Goal: Transaction & Acquisition: Book appointment/travel/reservation

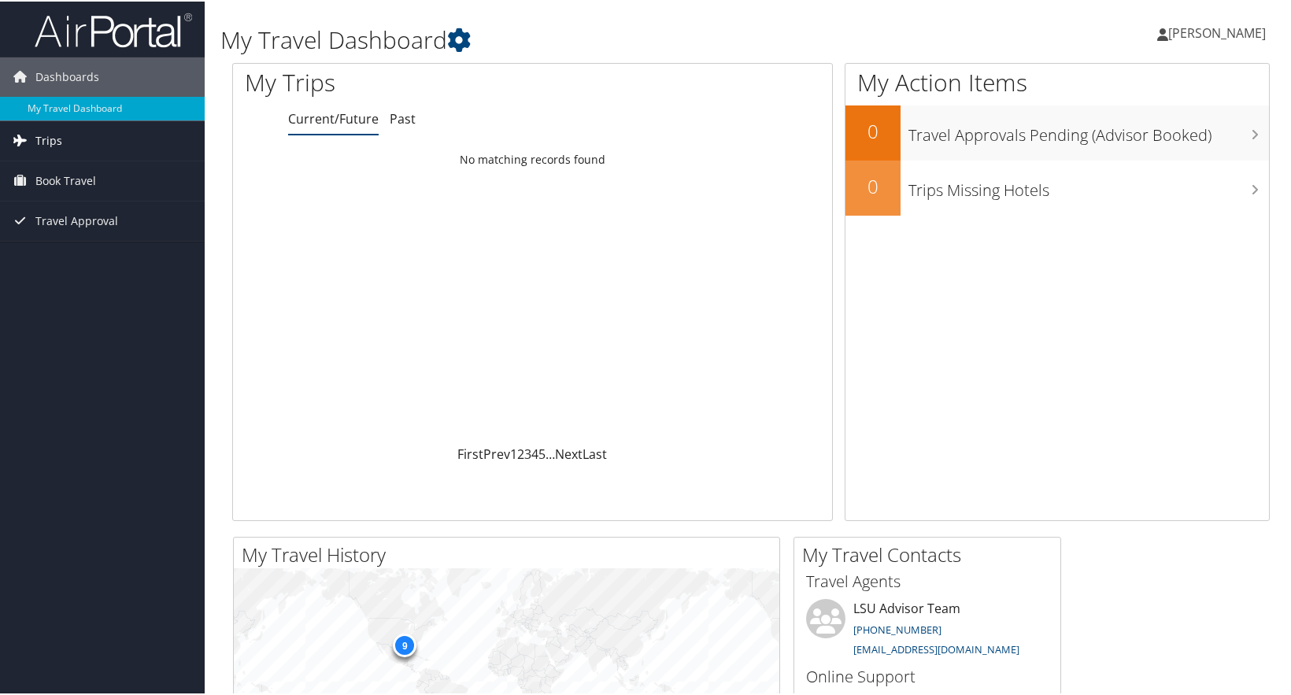
click at [39, 134] on span "Trips" at bounding box center [48, 139] width 27 height 39
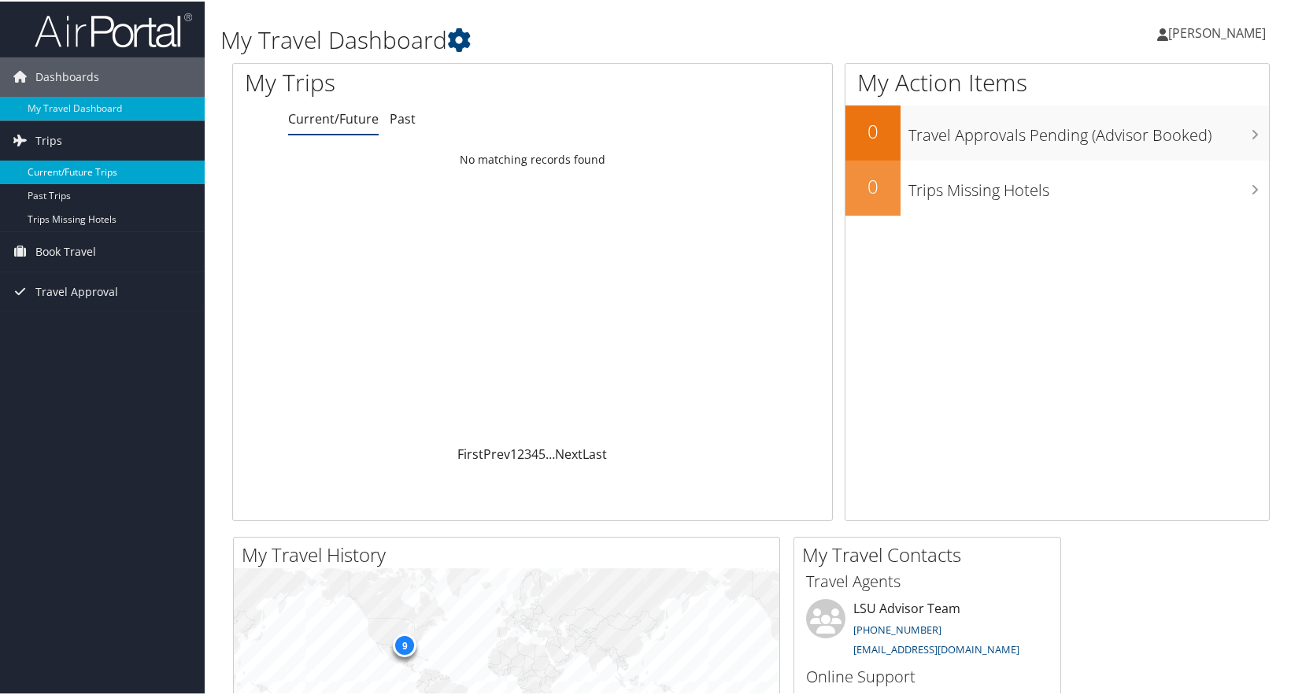
click at [61, 168] on link "Current/Future Trips" at bounding box center [102, 171] width 205 height 24
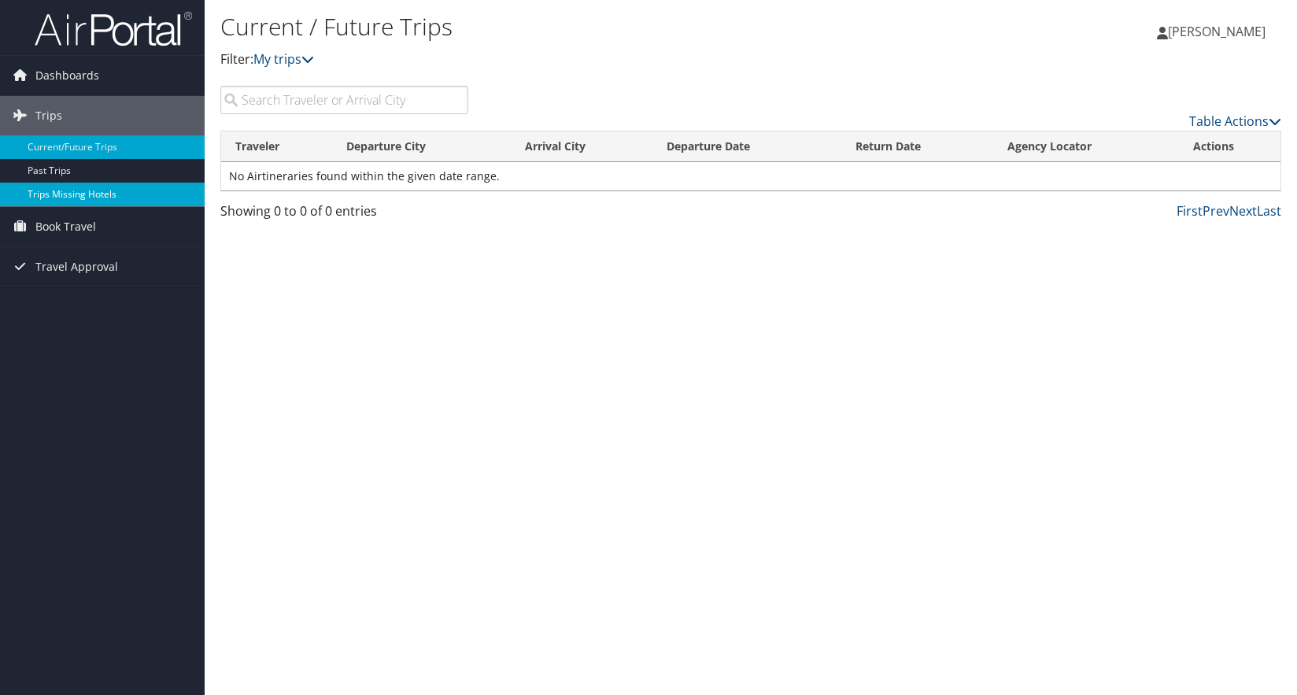
click at [75, 200] on link "Trips Missing Hotels" at bounding box center [102, 195] width 205 height 24
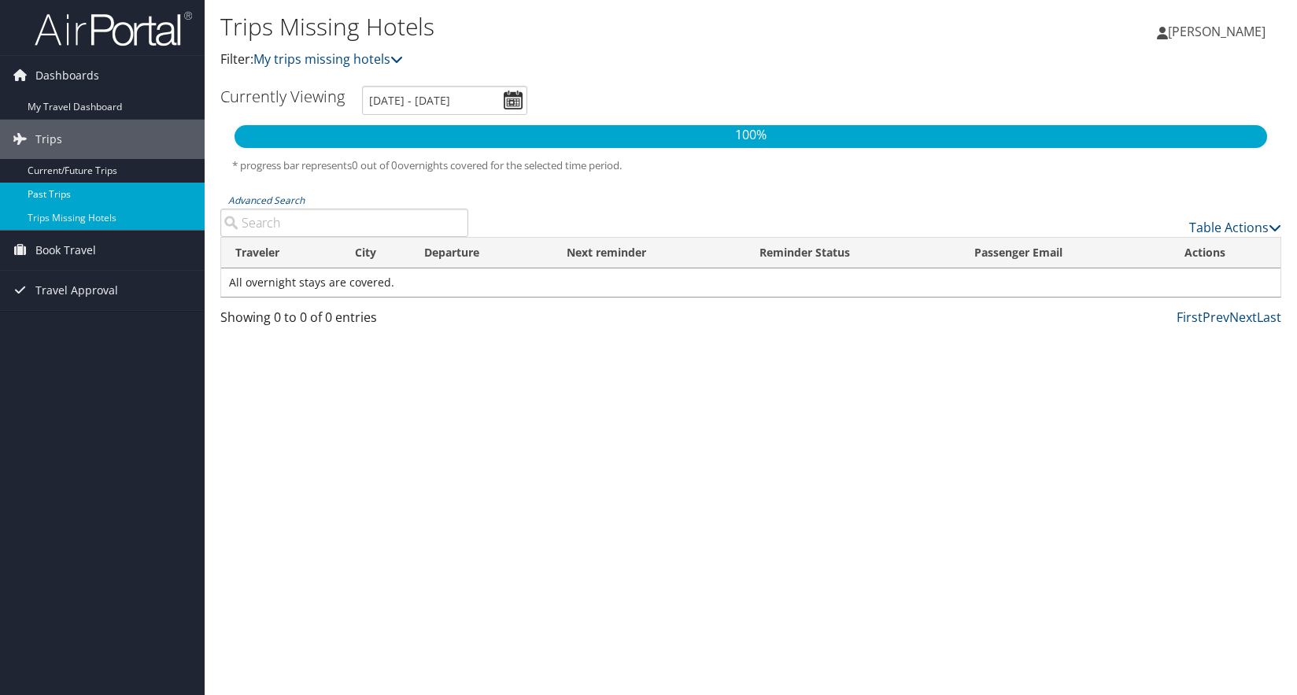
click at [54, 195] on link "Past Trips" at bounding box center [102, 195] width 205 height 24
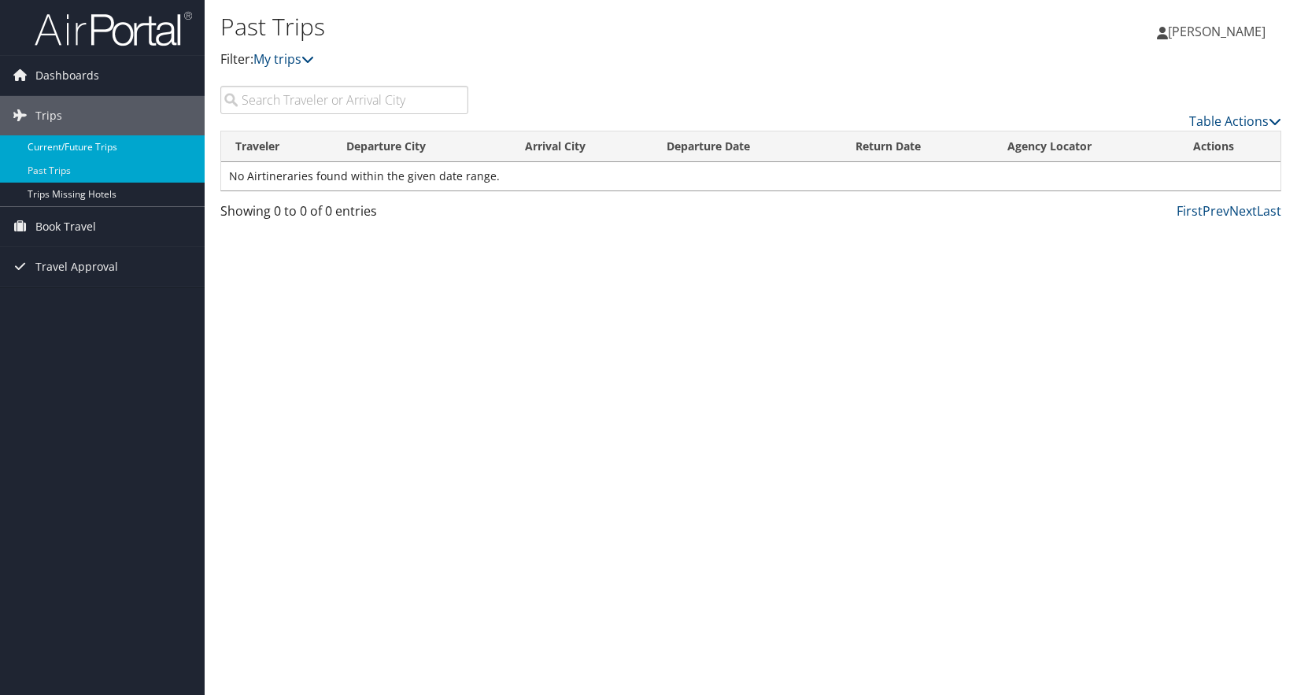
click at [55, 146] on link "Current/Future Trips" at bounding box center [102, 147] width 205 height 24
click at [314, 65] on icon at bounding box center [307, 59] width 13 height 13
click at [308, 57] on icon at bounding box center [307, 59] width 13 height 13
click at [329, 102] on input "search" at bounding box center [344, 100] width 248 height 28
click at [62, 264] on span "Travel Approval" at bounding box center [76, 266] width 83 height 39
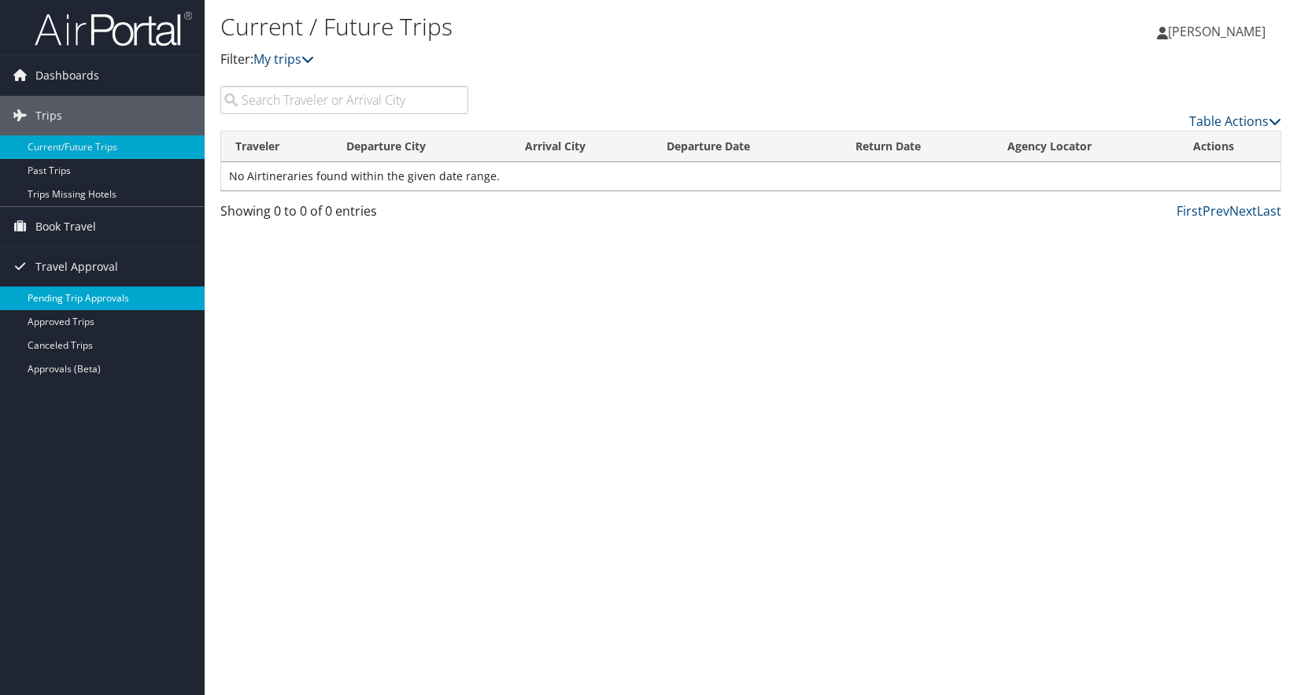
click at [66, 300] on link "Pending Trip Approvals" at bounding box center [102, 298] width 205 height 24
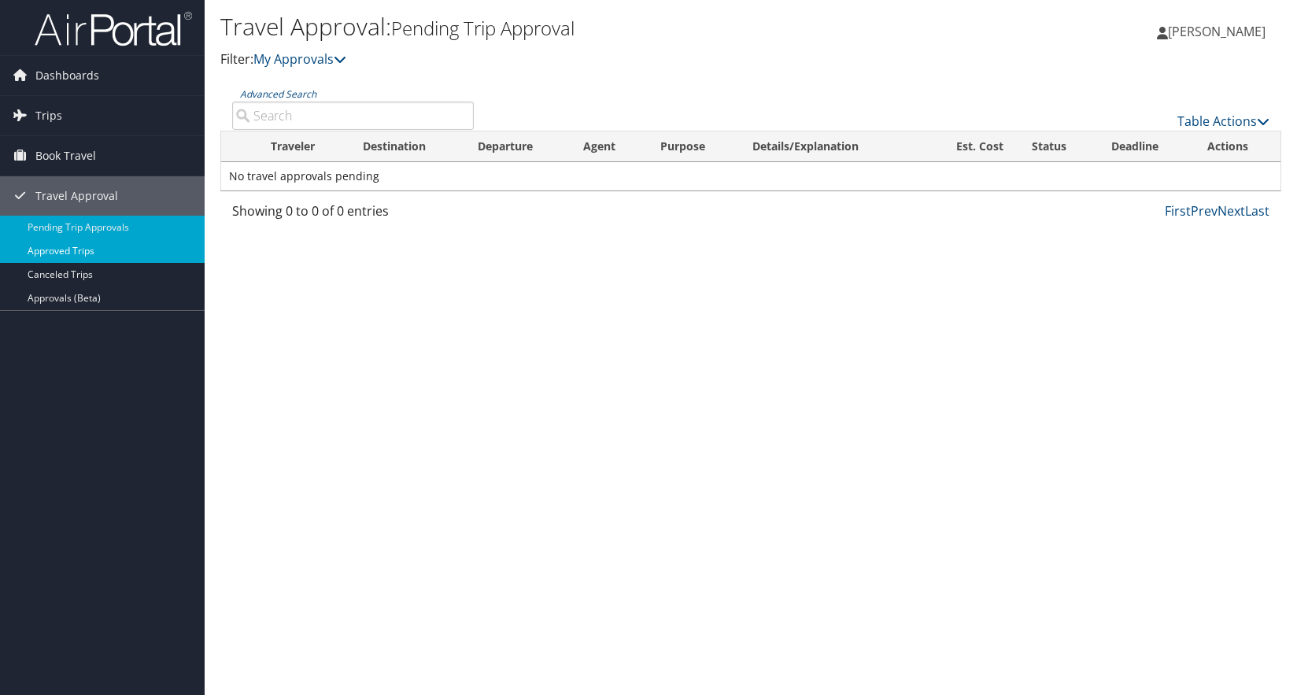
click at [71, 248] on link "Approved Trips" at bounding box center [102, 251] width 205 height 24
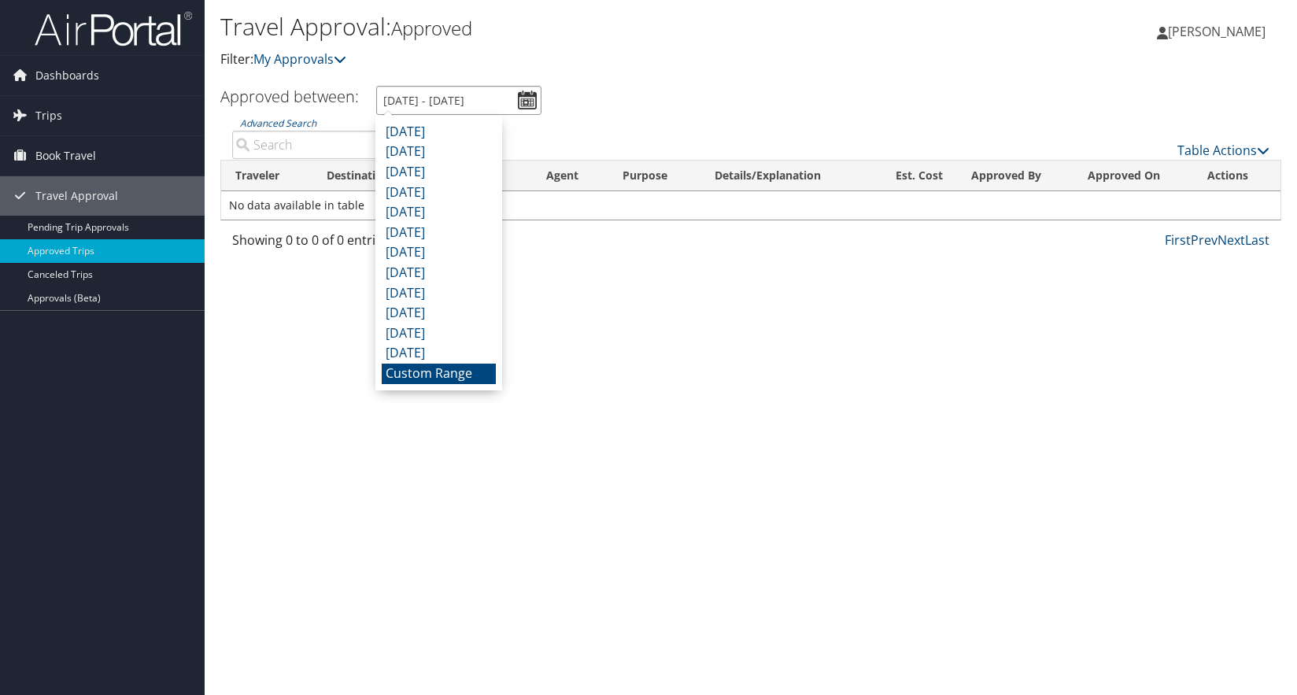
click at [524, 98] on input "[DATE] - [DATE]" at bounding box center [458, 100] width 165 height 29
click at [441, 375] on li "Custom Range" at bounding box center [439, 374] width 114 height 20
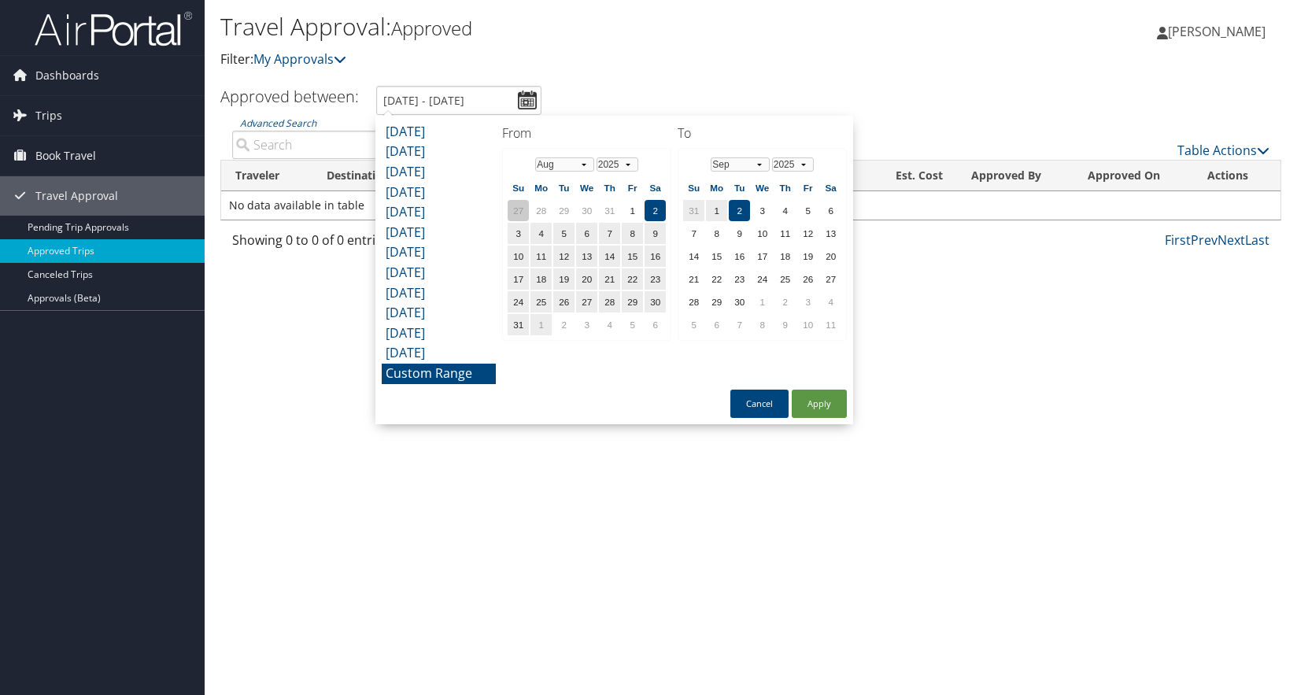
click at [519, 203] on td "27" at bounding box center [518, 210] width 21 height 21
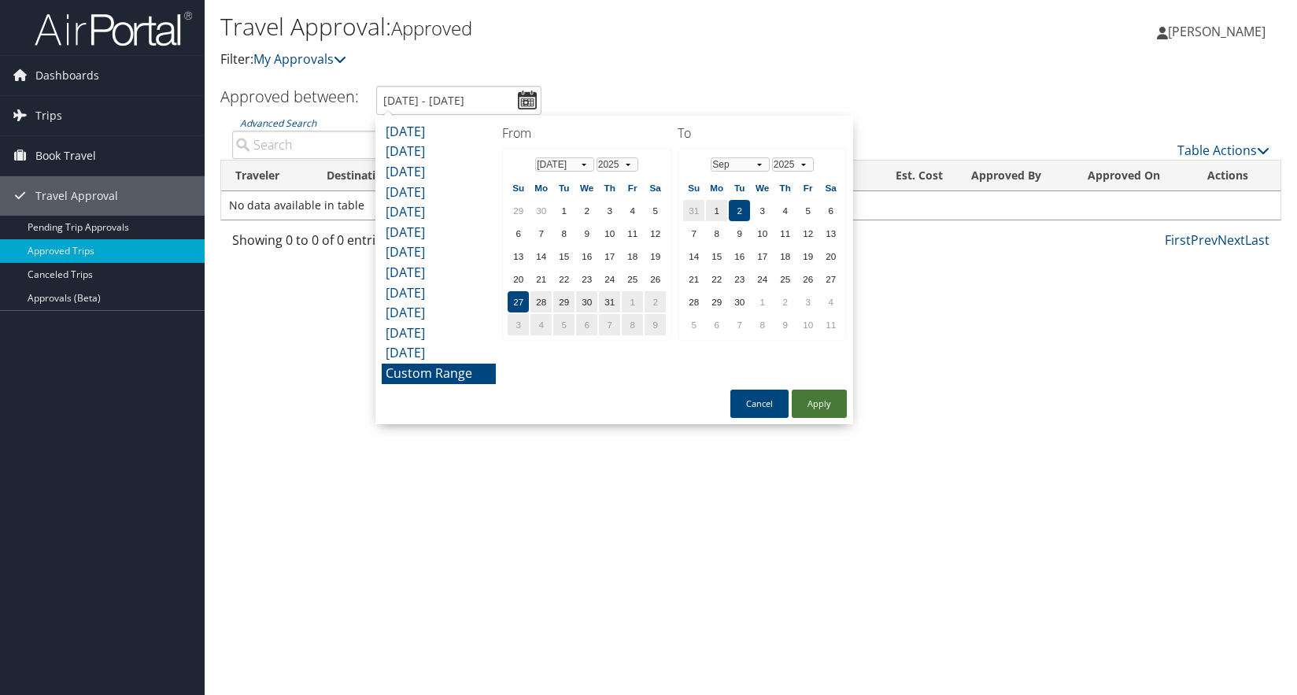
click at [817, 401] on button "Apply" at bounding box center [819, 404] width 55 height 28
type input "7/27/2025 - 9/2/2025"
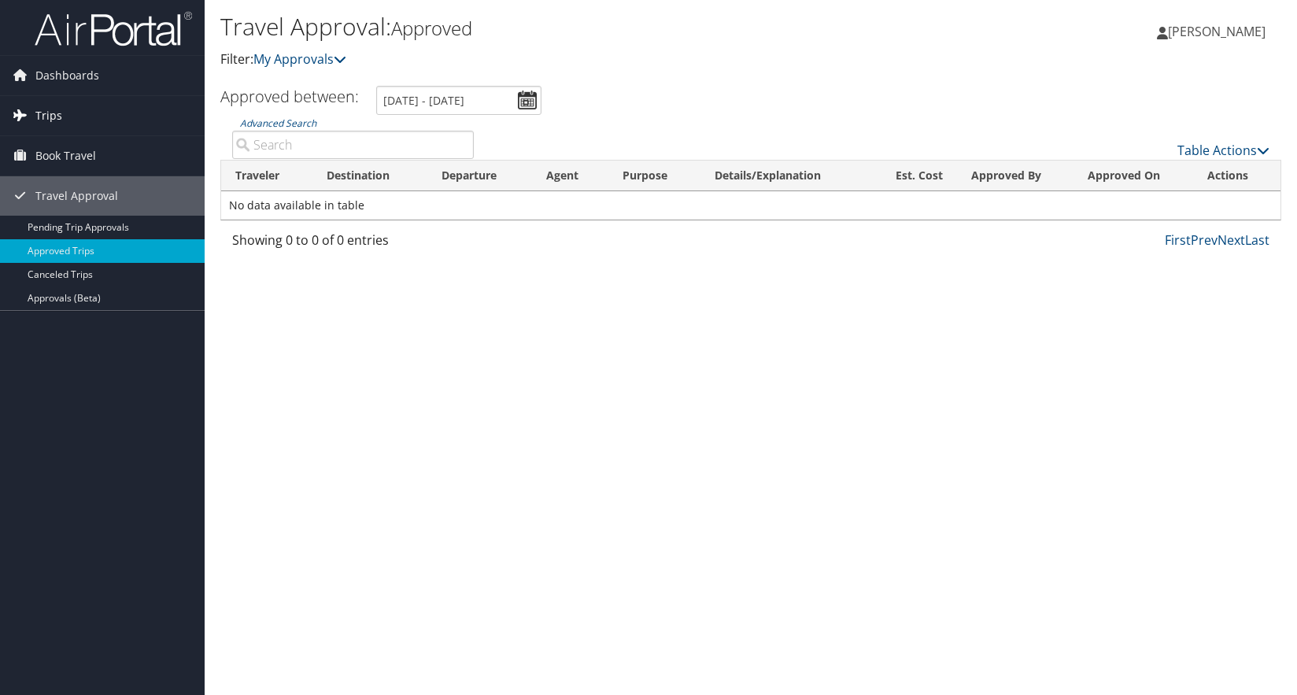
click at [42, 103] on span "Trips" at bounding box center [48, 115] width 27 height 39
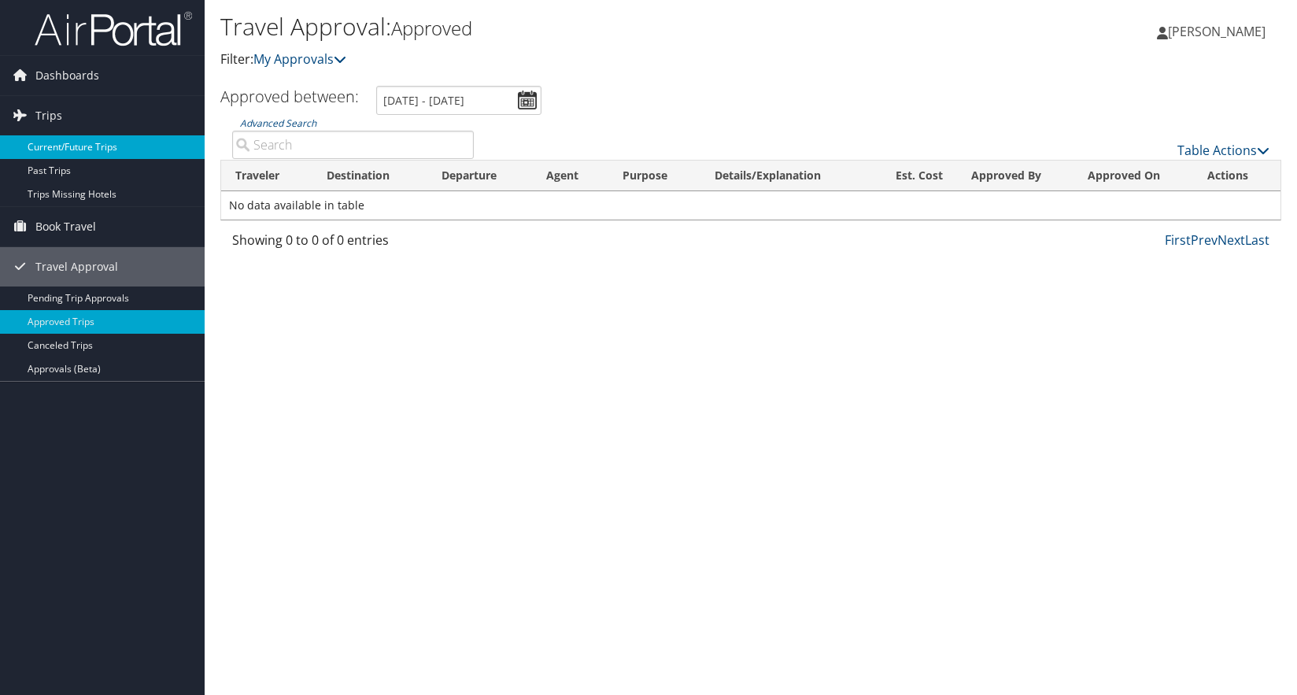
click at [68, 150] on link "Current/Future Trips" at bounding box center [102, 147] width 205 height 24
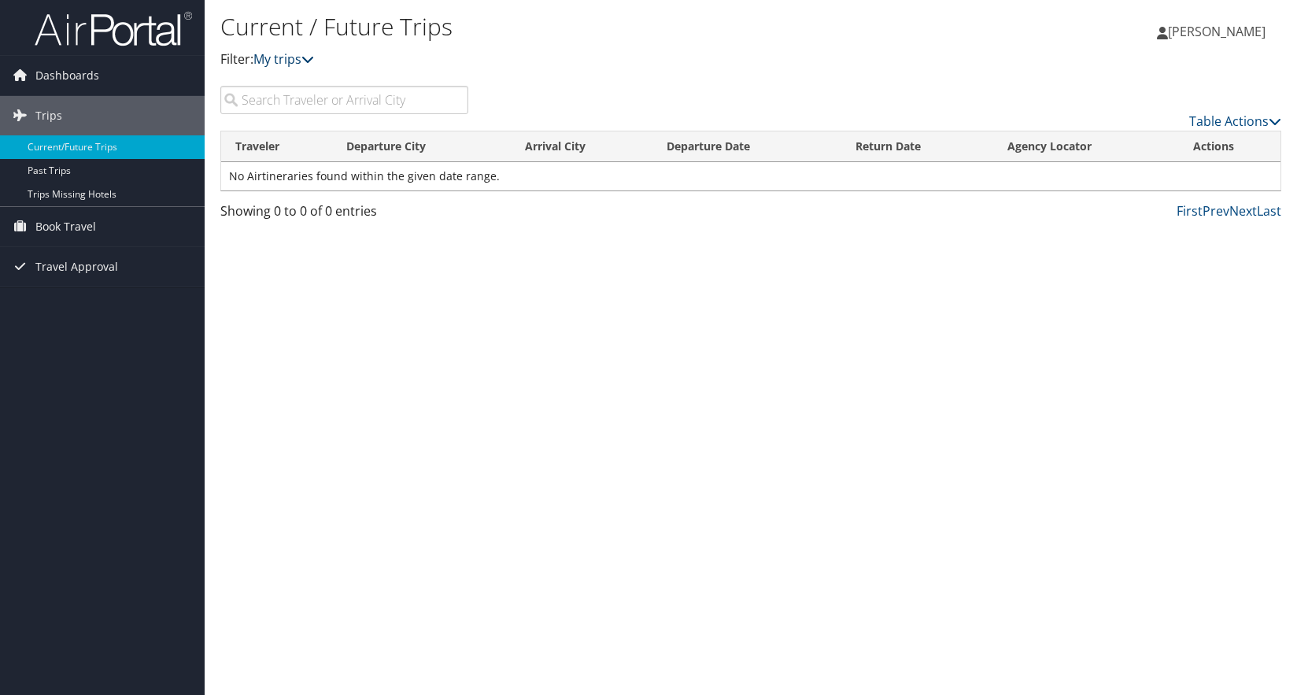
click at [307, 58] on icon at bounding box center [307, 59] width 13 height 13
click at [59, 166] on link "Past Trips" at bounding box center [102, 171] width 205 height 24
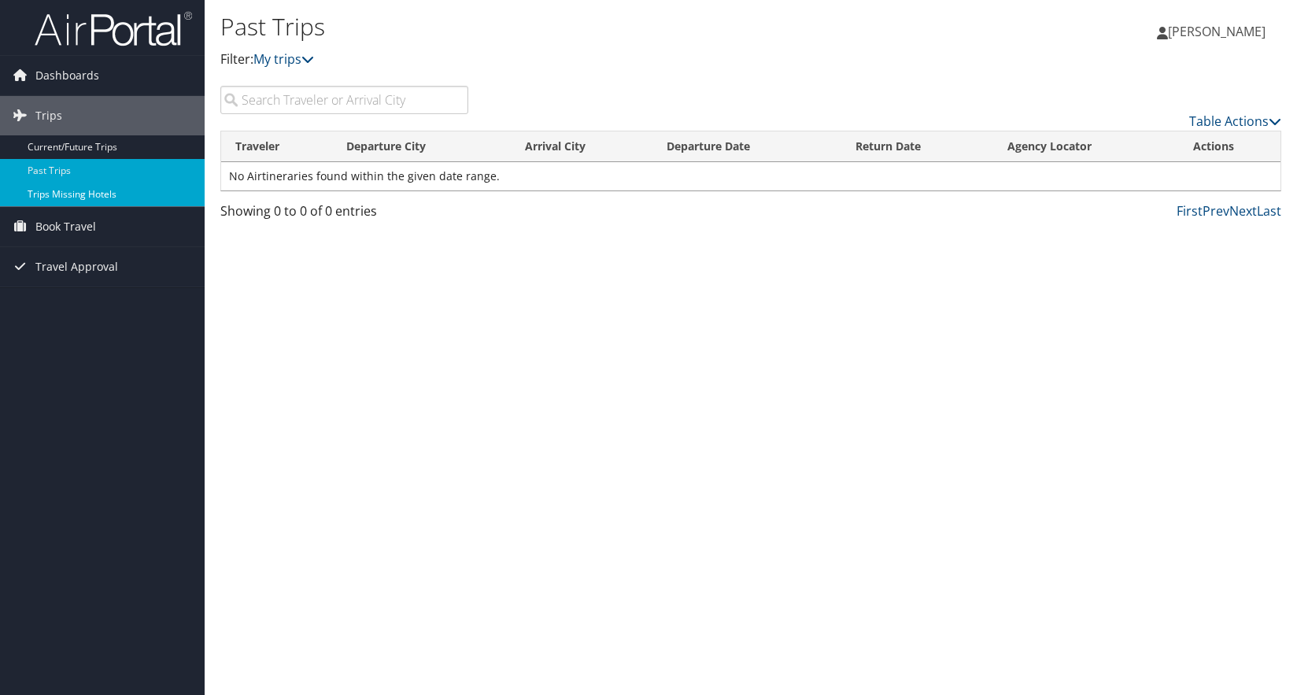
click at [75, 196] on link "Trips Missing Hotels" at bounding box center [102, 195] width 205 height 24
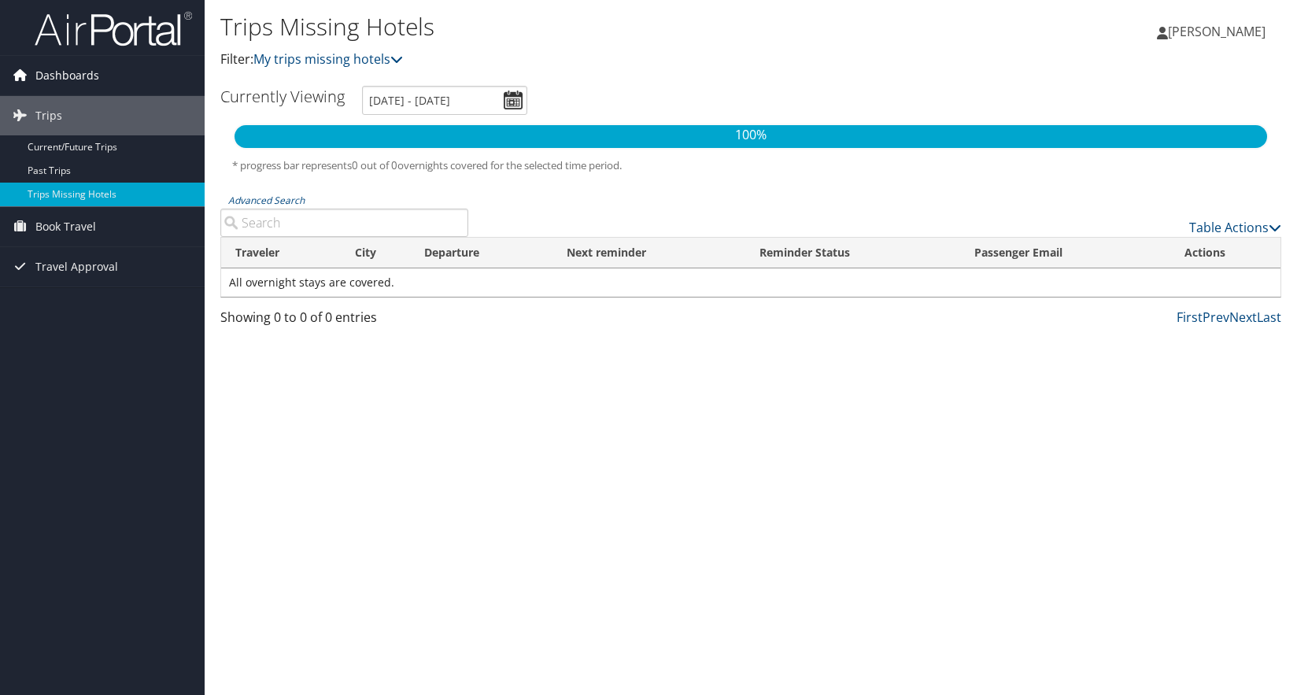
click at [50, 74] on span "Dashboards" at bounding box center [67, 75] width 64 height 39
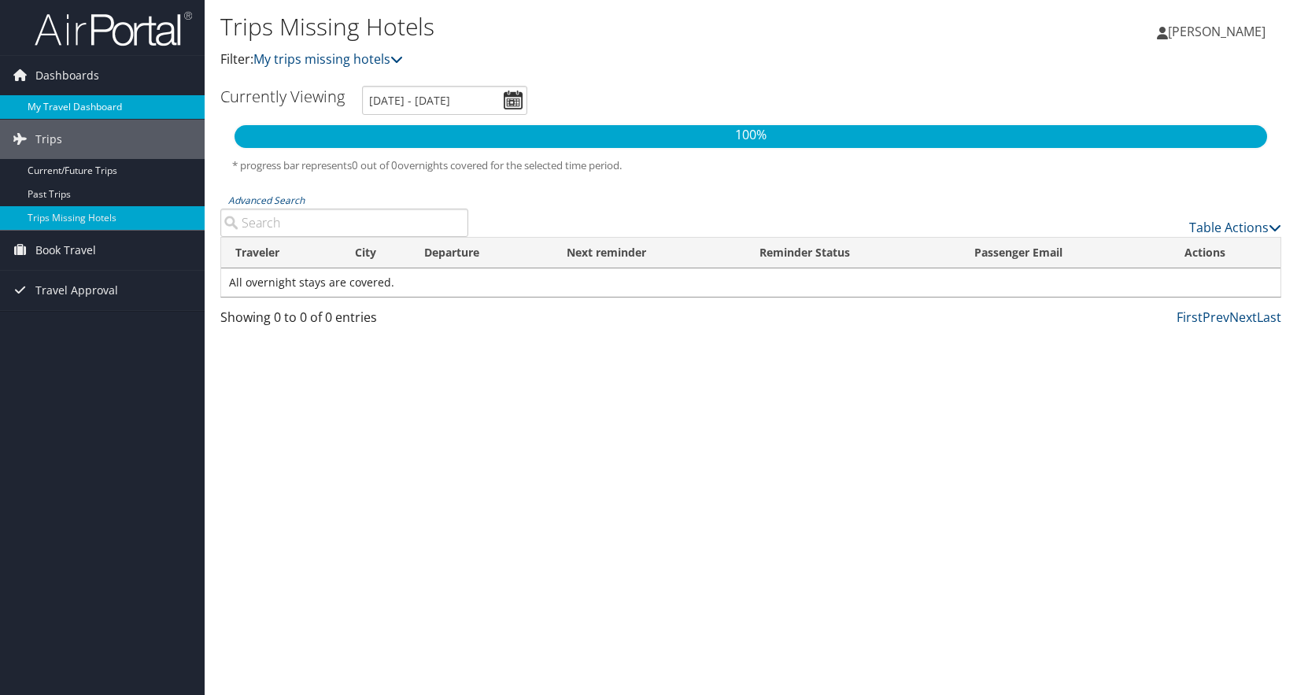
click at [51, 98] on link "My Travel Dashboard" at bounding box center [102, 107] width 205 height 24
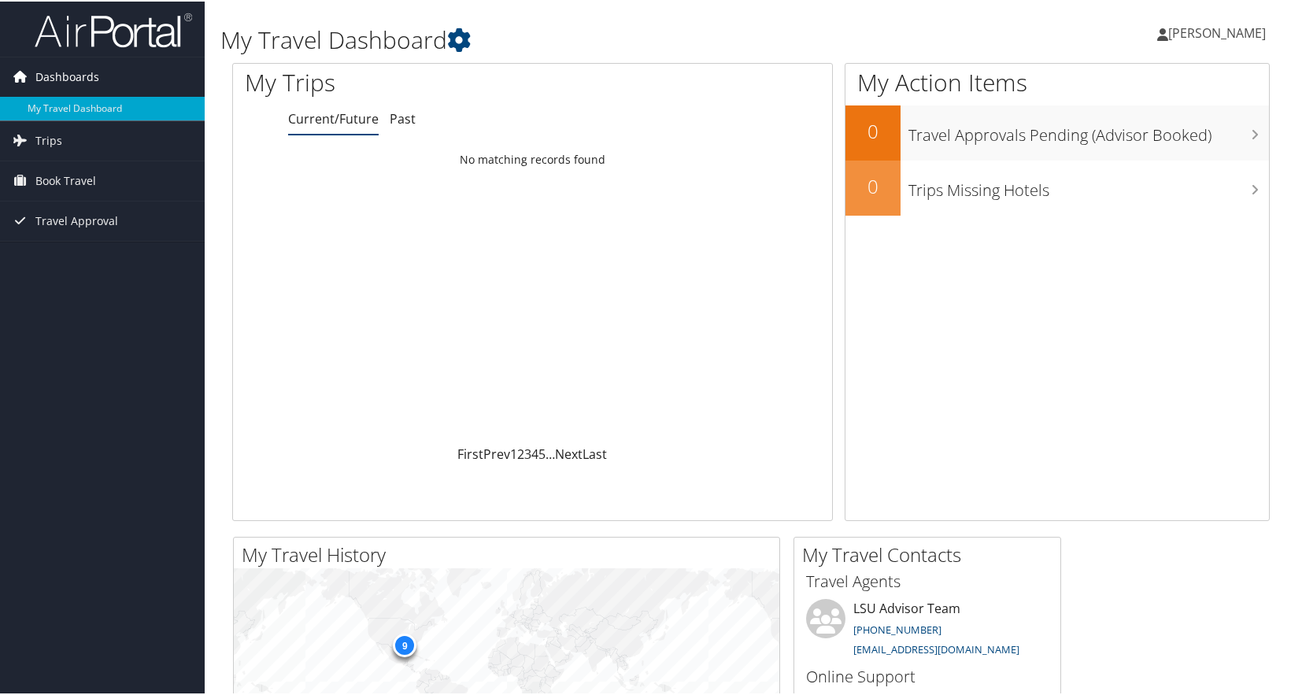
click at [20, 83] on icon at bounding box center [20, 75] width 24 height 24
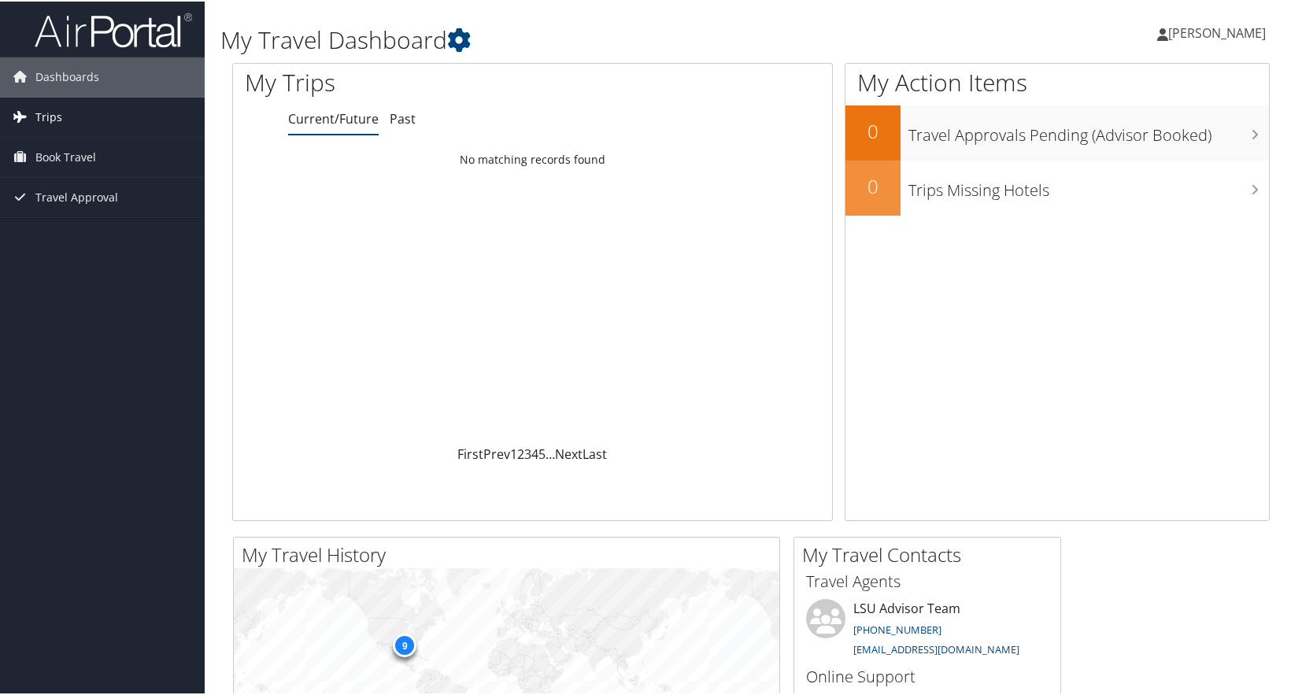
click at [53, 115] on span "Trips" at bounding box center [48, 115] width 27 height 39
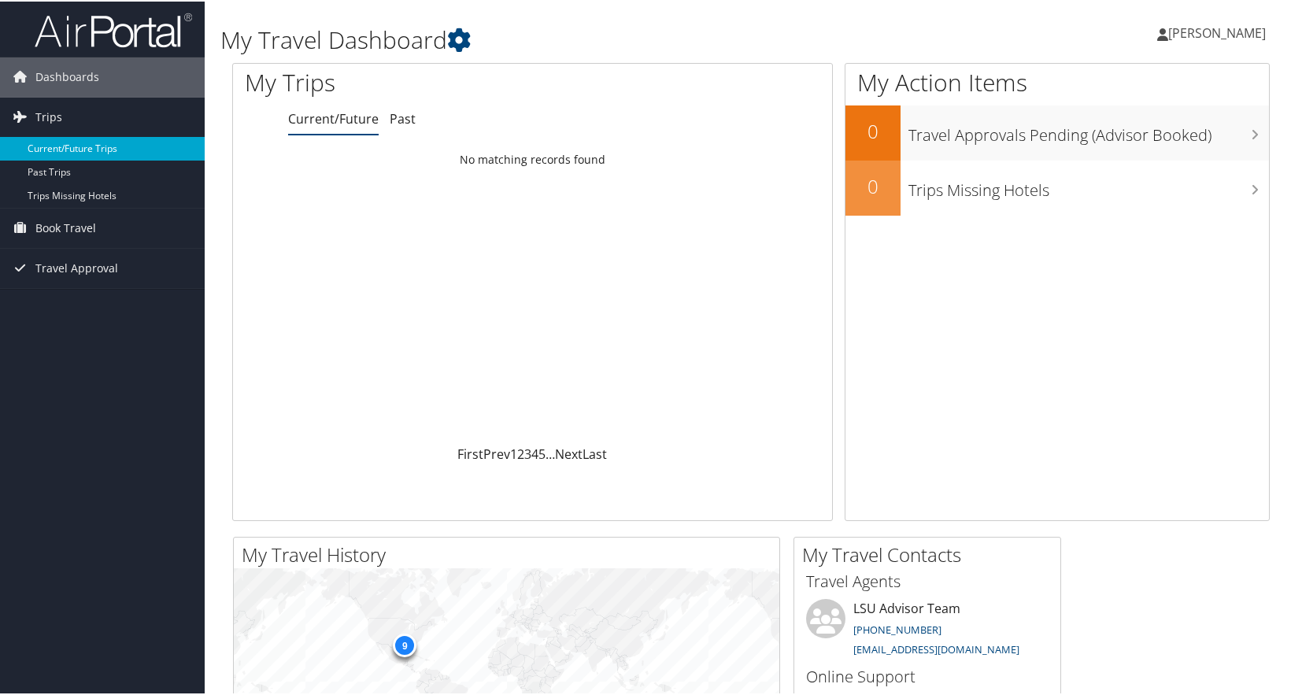
click at [120, 150] on link "Current/Future Trips" at bounding box center [102, 147] width 205 height 24
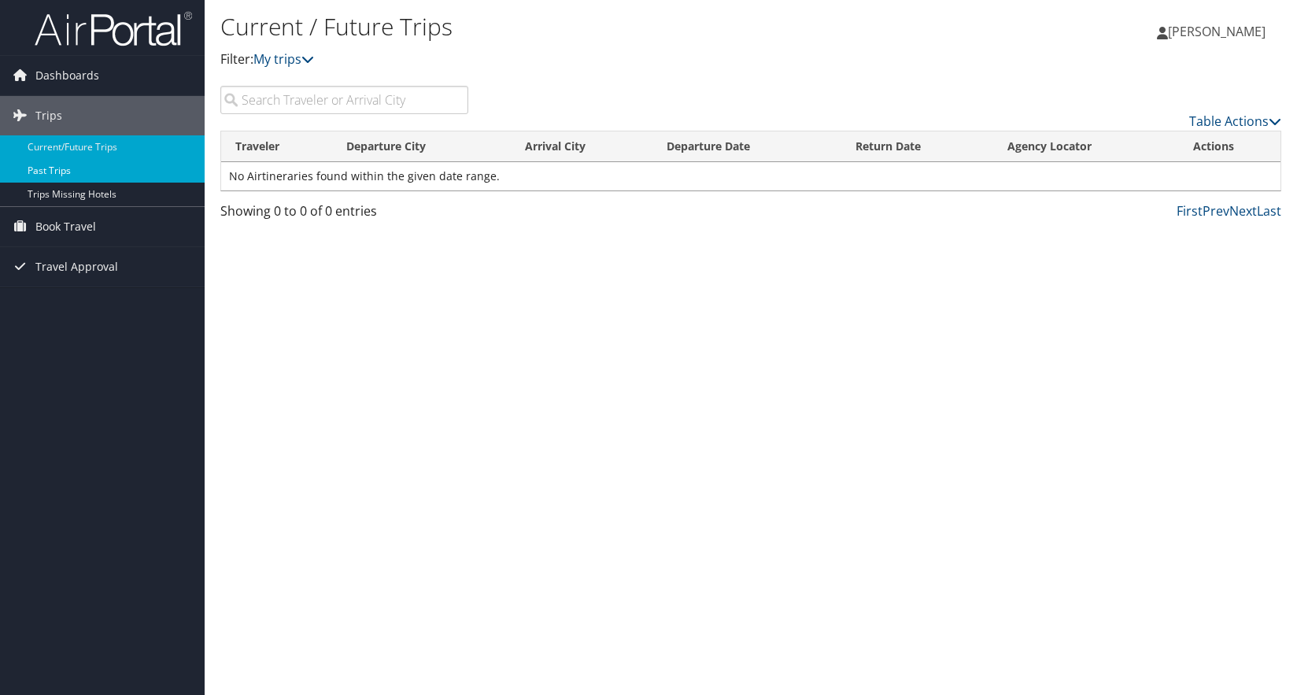
click at [37, 174] on link "Past Trips" at bounding box center [102, 171] width 205 height 24
click at [1168, 36] on span "[PERSON_NAME]" at bounding box center [1217, 31] width 98 height 17
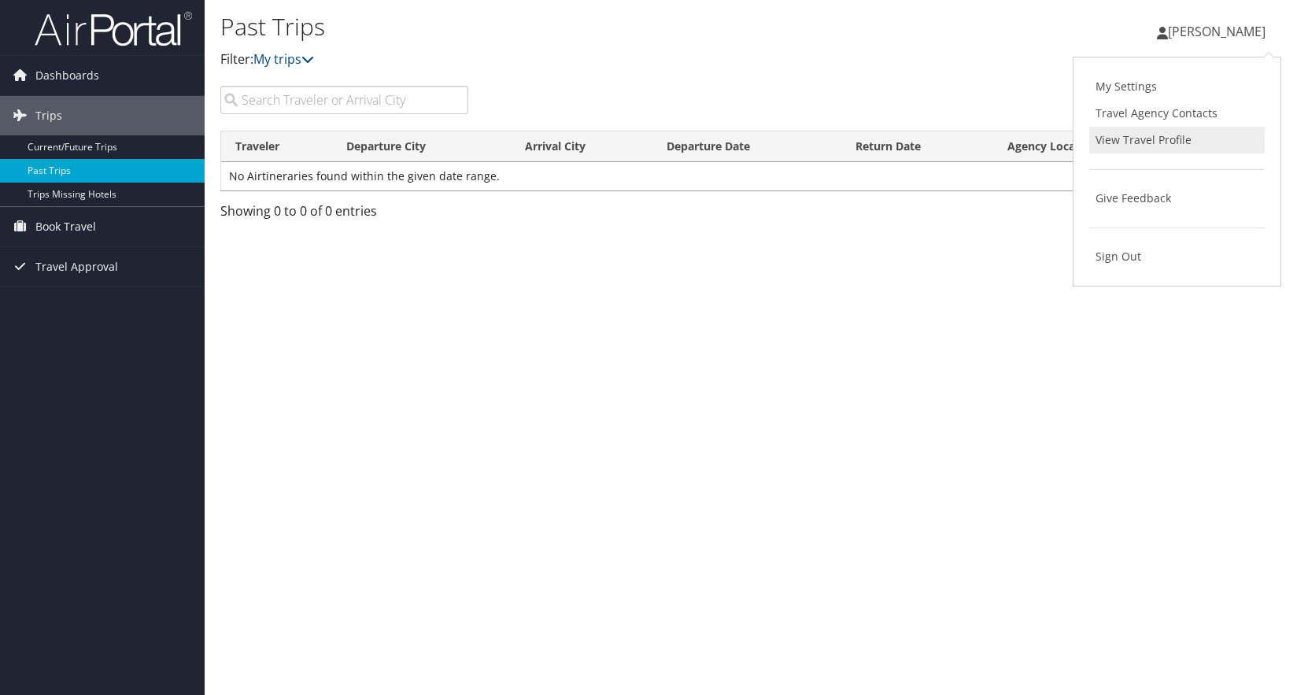
click at [1135, 138] on link "View Travel Profile" at bounding box center [1176, 140] width 175 height 27
click at [399, 418] on div "Past Trips Filter: My trips Vanessa van Heerden Vanessa van Heerden My Settings…" at bounding box center [751, 347] width 1092 height 695
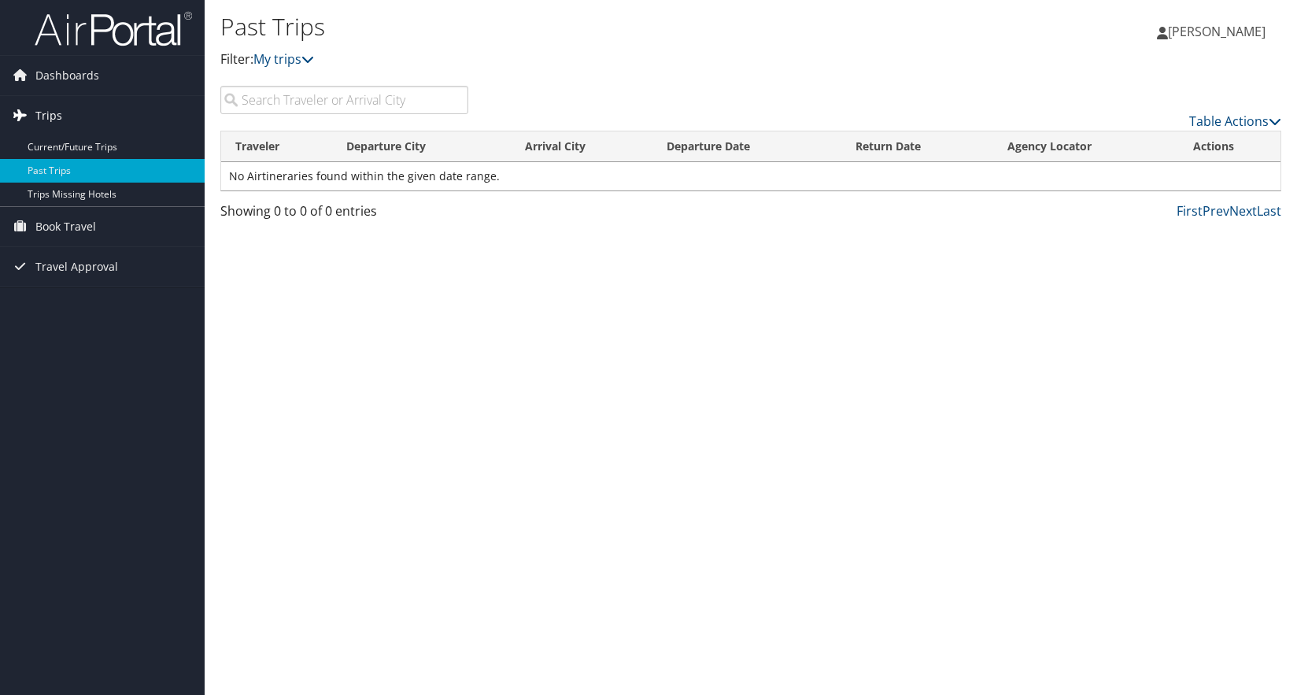
click at [48, 119] on span "Trips" at bounding box center [48, 115] width 27 height 39
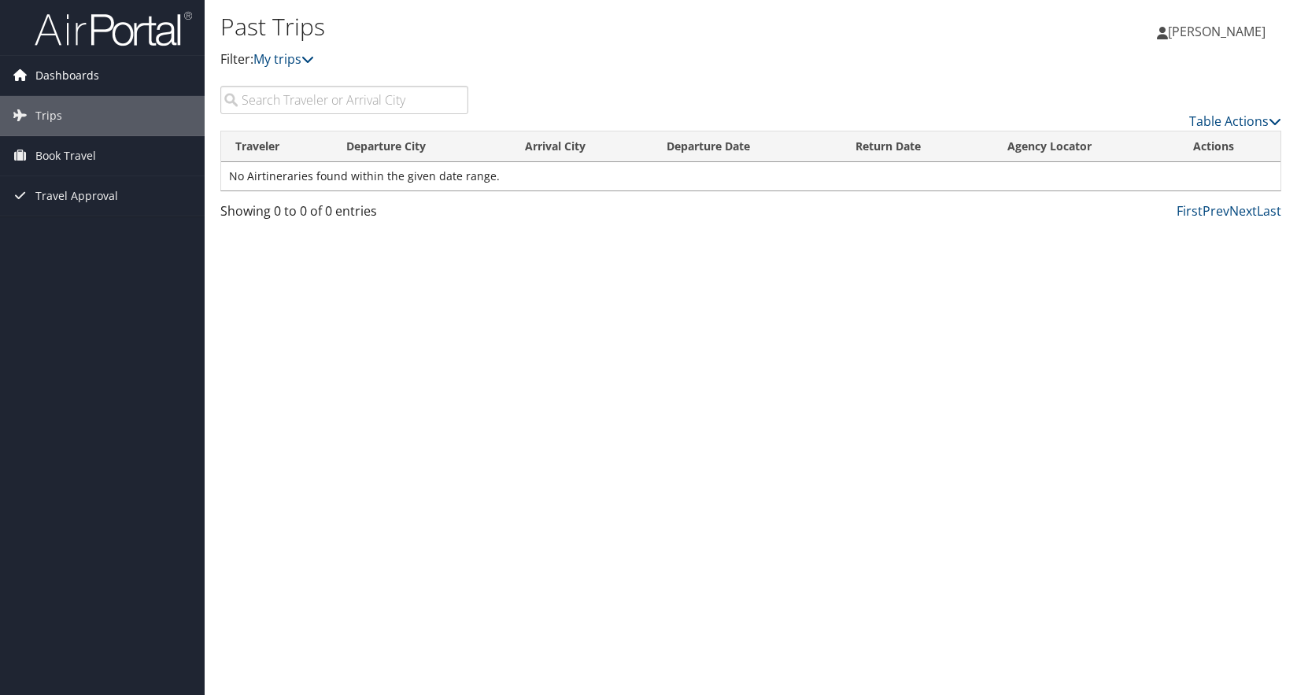
click at [52, 72] on span "Dashboards" at bounding box center [67, 75] width 64 height 39
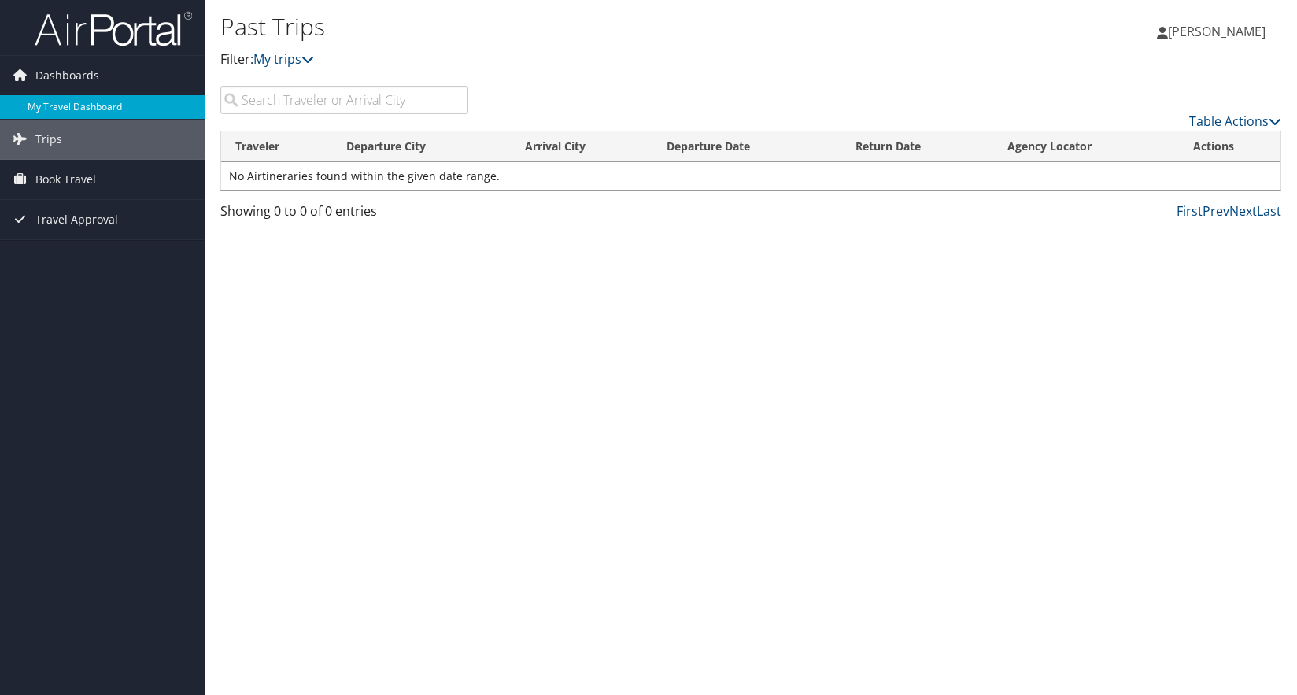
click at [66, 100] on link "My Travel Dashboard" at bounding box center [102, 107] width 205 height 24
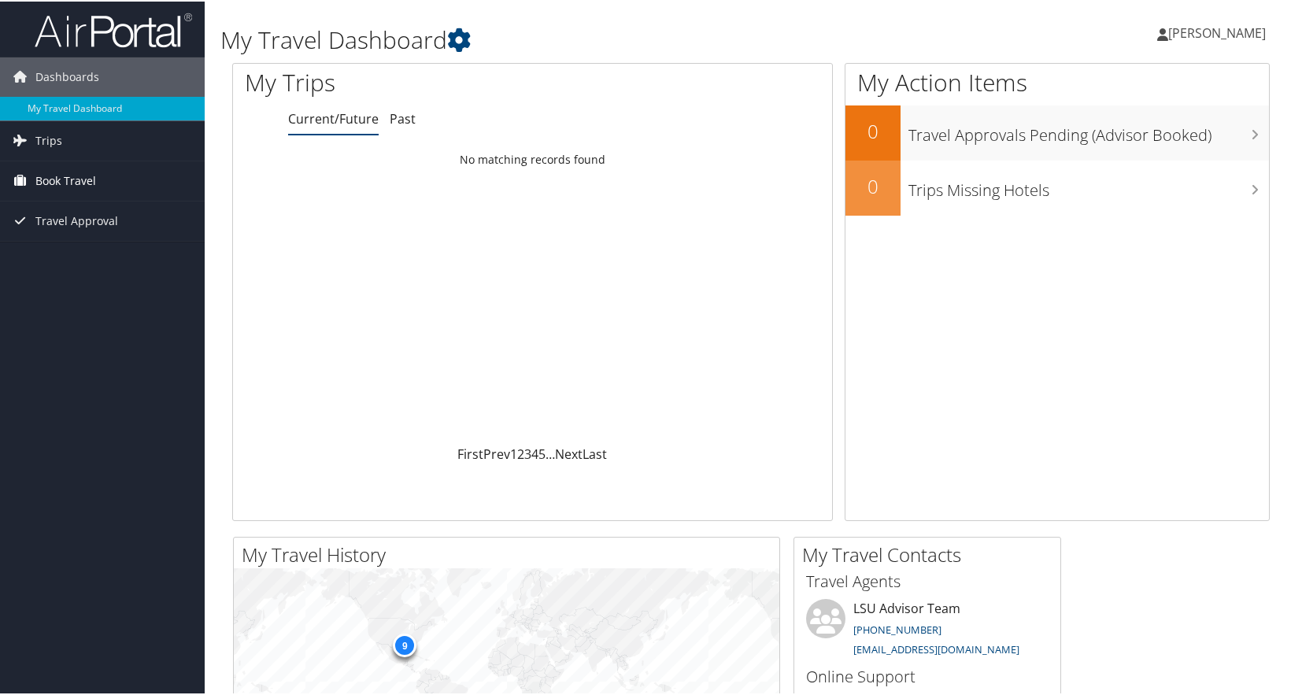
click at [58, 178] on span "Book Travel" at bounding box center [65, 179] width 61 height 39
click at [81, 238] on link "Book/Manage Online Trips" at bounding box center [102, 235] width 205 height 24
